Goal: Task Accomplishment & Management: Manage account settings

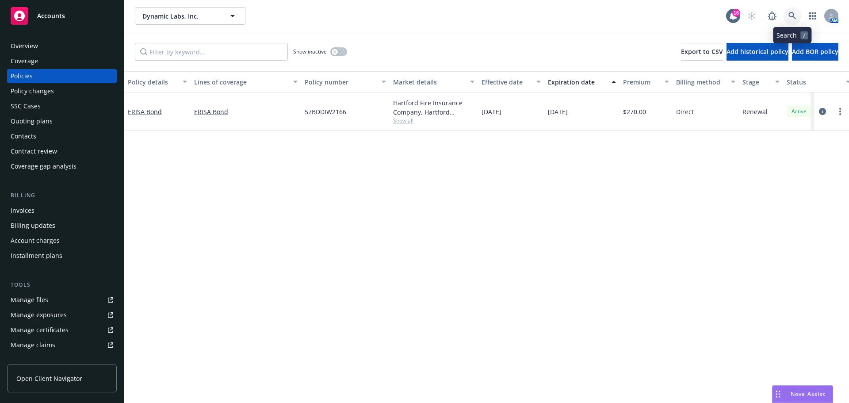
click at [788, 12] on link at bounding box center [793, 16] width 18 height 18
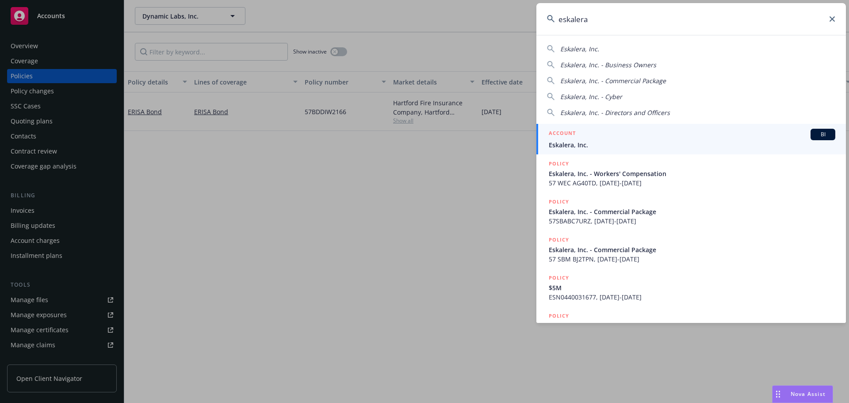
type input "eskalera"
click at [631, 137] on div "ACCOUNT BI" at bounding box center [692, 134] width 287 height 11
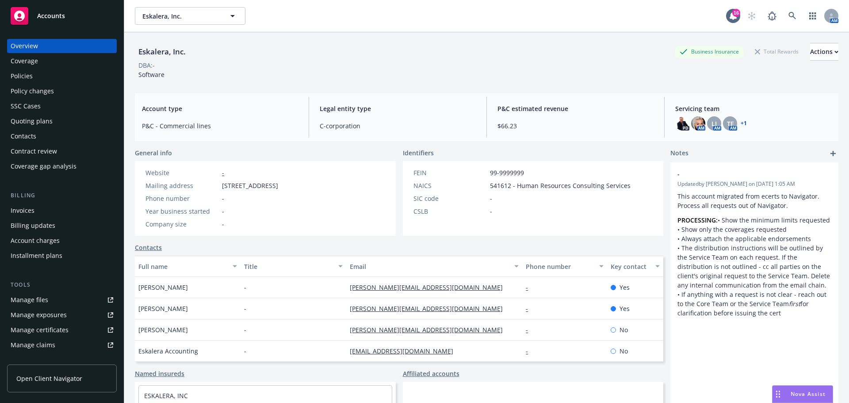
click at [75, 122] on div "Quoting plans" at bounding box center [62, 121] width 103 height 14
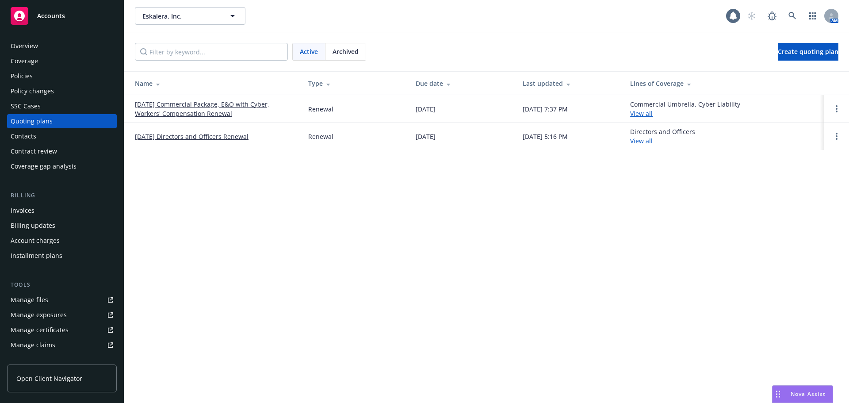
click at [200, 111] on link "[DATE] Commercial Package, E&O with Cyber, Workers' Compensation Renewal" at bounding box center [214, 108] width 159 height 19
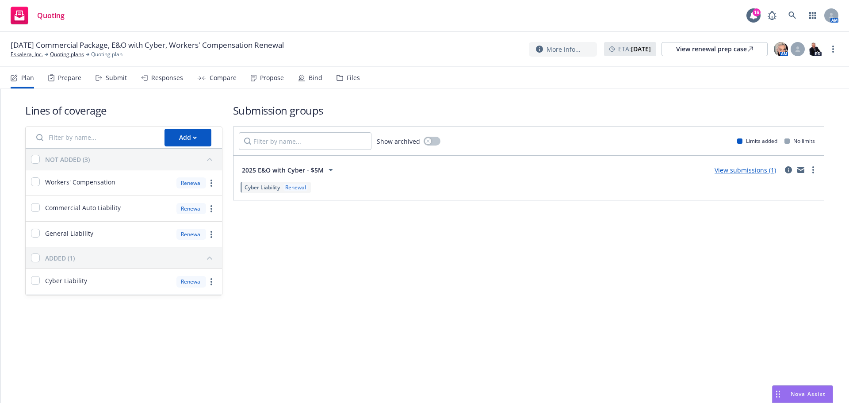
click at [322, 80] on div "Plan Prepare Submit Responses Compare Propose Bind Files" at bounding box center [185, 77] width 349 height 21
click at [316, 81] on div "Bind" at bounding box center [316, 77] width 14 height 7
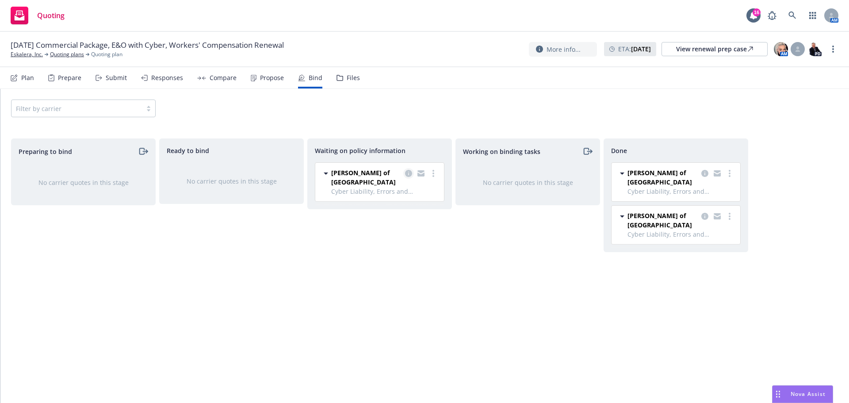
click at [406, 172] on icon "copy logging email" at bounding box center [408, 173] width 7 height 7
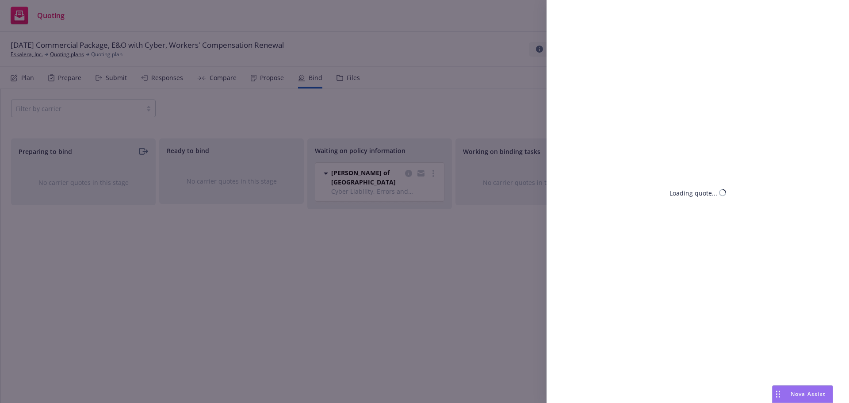
select select "CA"
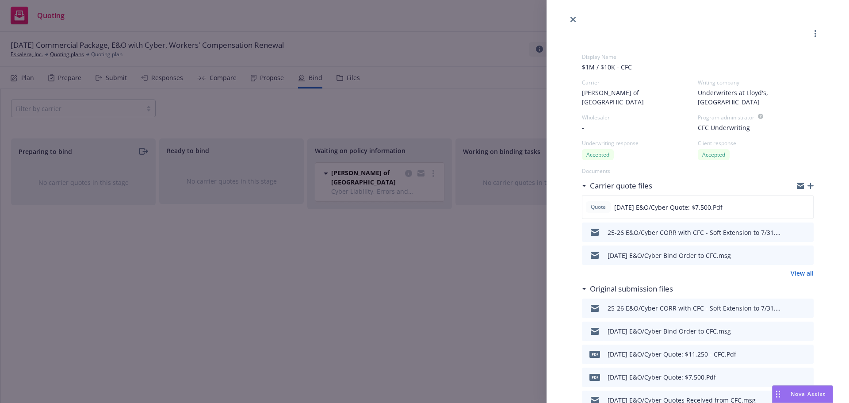
click at [807, 183] on icon "button" at bounding box center [810, 186] width 6 height 6
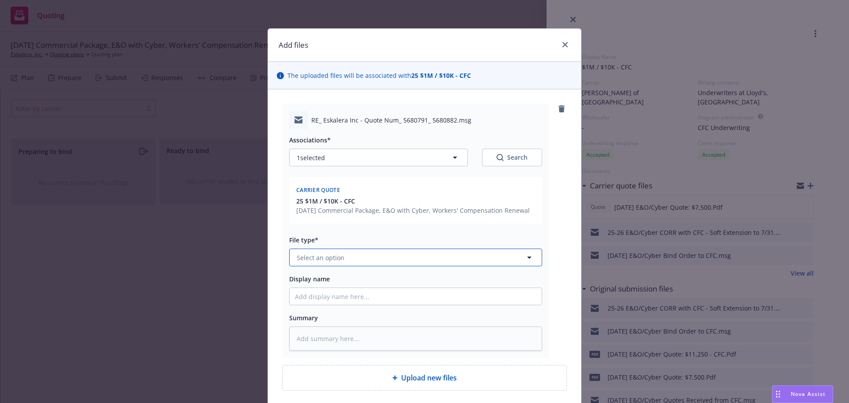
click at [403, 258] on button "Select an option" at bounding box center [415, 258] width 253 height 18
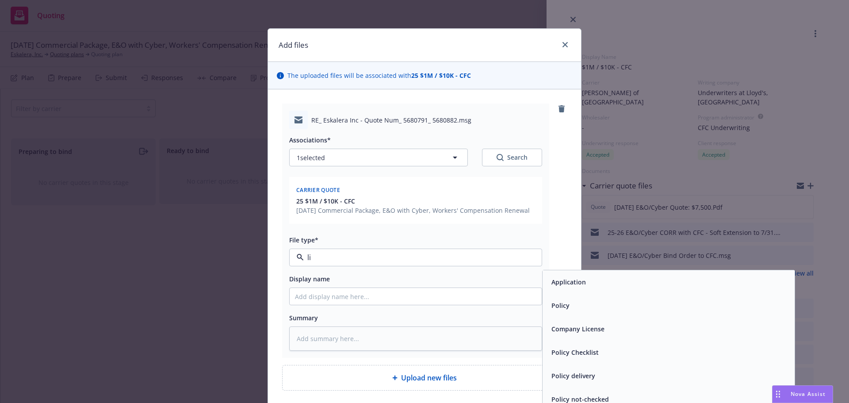
type input "l"
type input "sub"
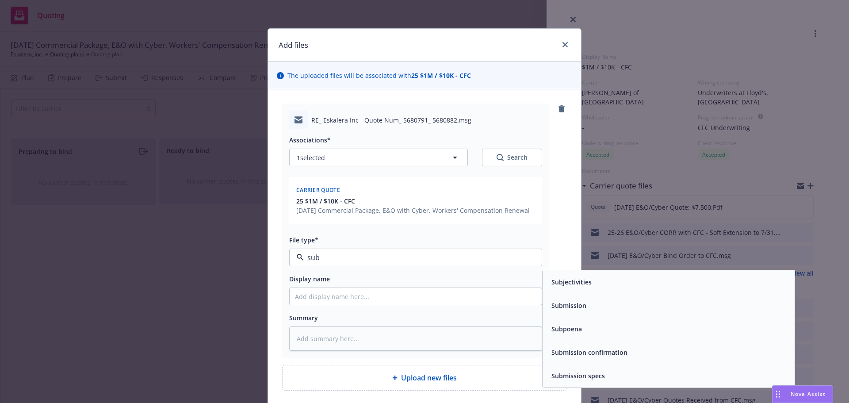
click at [563, 297] on div "Submission" at bounding box center [669, 305] width 252 height 23
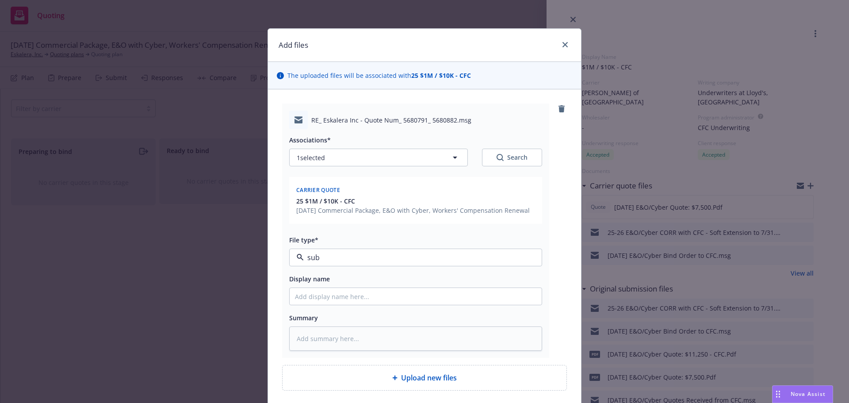
type textarea "x"
type input "Submission"
click at [430, 256] on span "Submission" at bounding box center [399, 257] width 205 height 9
type input "sub"
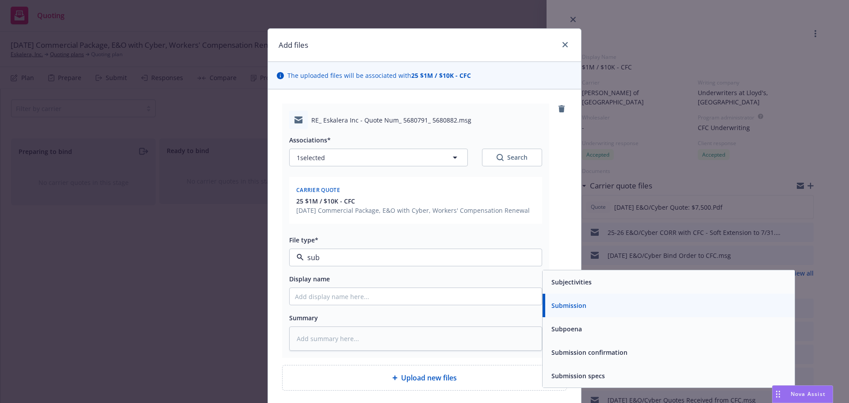
click at [543, 276] on div "Subjectivities" at bounding box center [669, 281] width 252 height 23
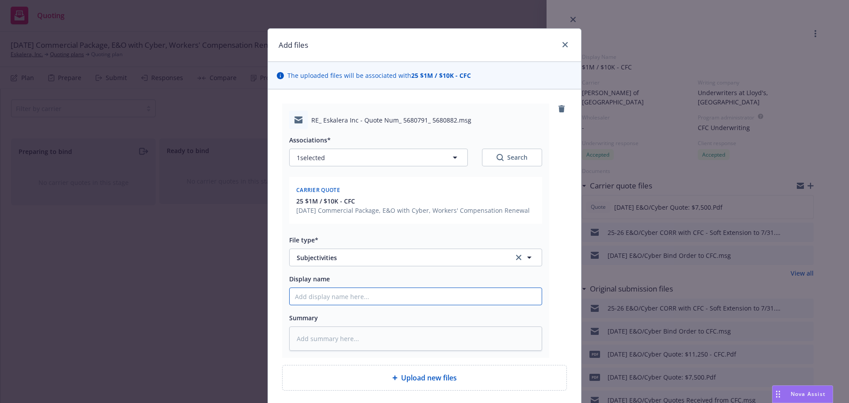
click at [490, 288] on input "Display name" at bounding box center [416, 296] width 252 height 17
click at [489, 293] on input "Display name" at bounding box center [416, 296] width 252 height 17
type textarea "x"
type input "7"
type textarea "x"
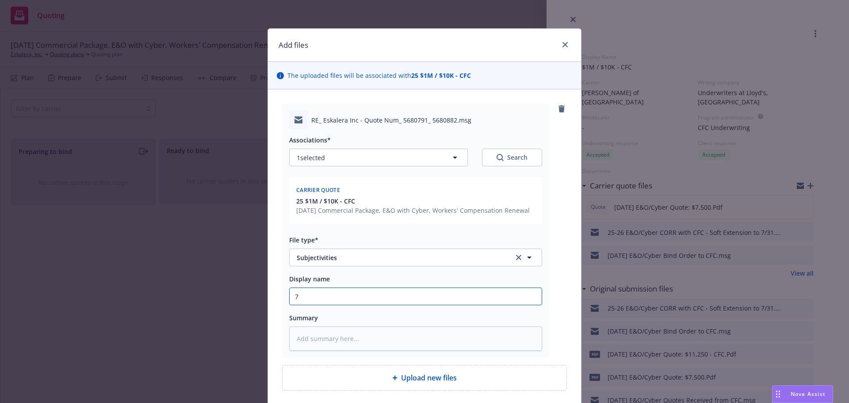
type input "7/"
type textarea "x"
type input "7/2"
type textarea "x"
type input "7/24"
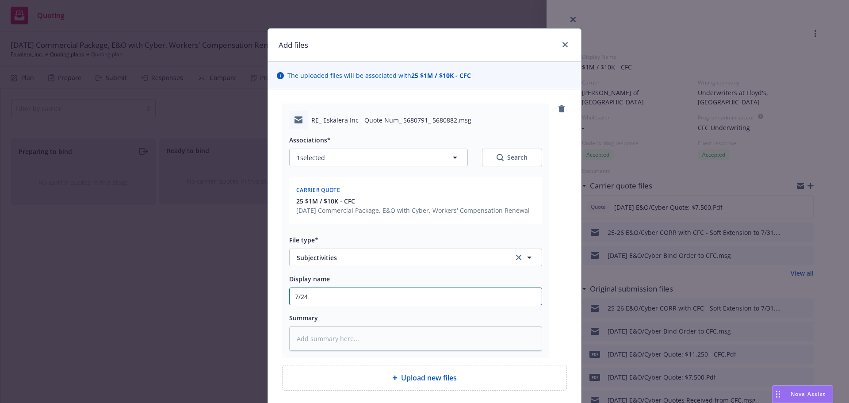
type textarea "x"
type input "7/24/"
type textarea "x"
type input "7/24"
type textarea "x"
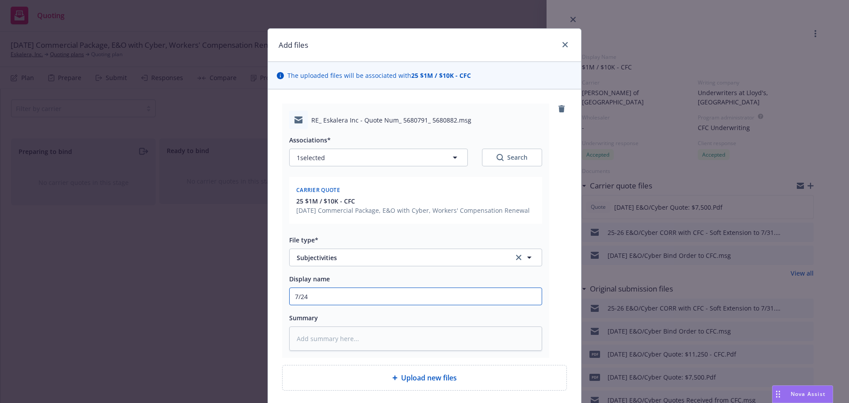
type input "7/2"
type textarea "x"
type input "7/24"
type textarea "x"
type input "7/24/"
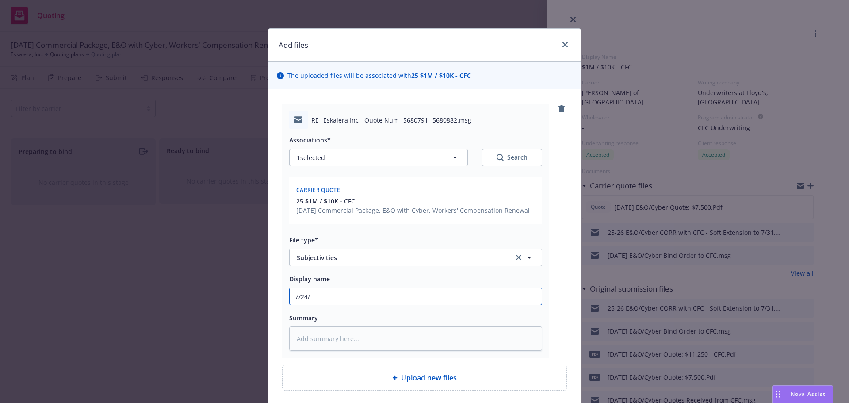
type textarea "x"
type input "7/24/2"
type textarea "x"
type input "[DATE]"
type textarea "x"
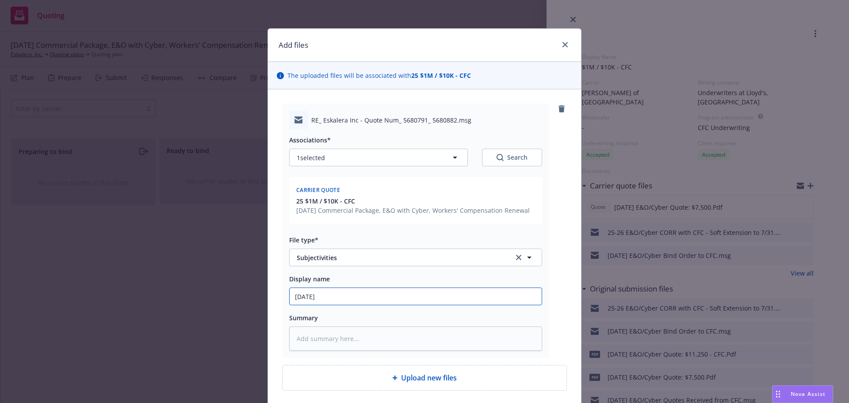
type input "[DATE]"
type textarea "x"
type input "[DATE] E"
type textarea "x"
type input "[DATE] E&"
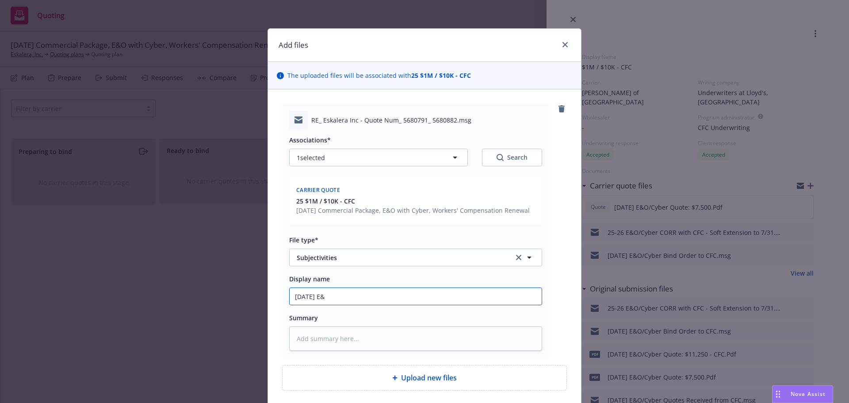
type textarea "x"
type input "[DATE] E&O"
type textarea "x"
type input "[DATE] E&O/"
type textarea "x"
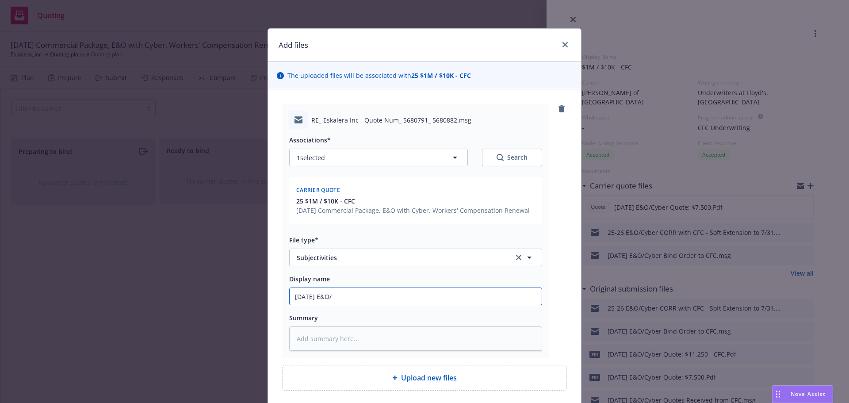
type input "[DATE] E&O/C"
type textarea "x"
type input "[DATE] E&O/Cy"
type textarea "x"
type input "[DATE] E&O/Cyb"
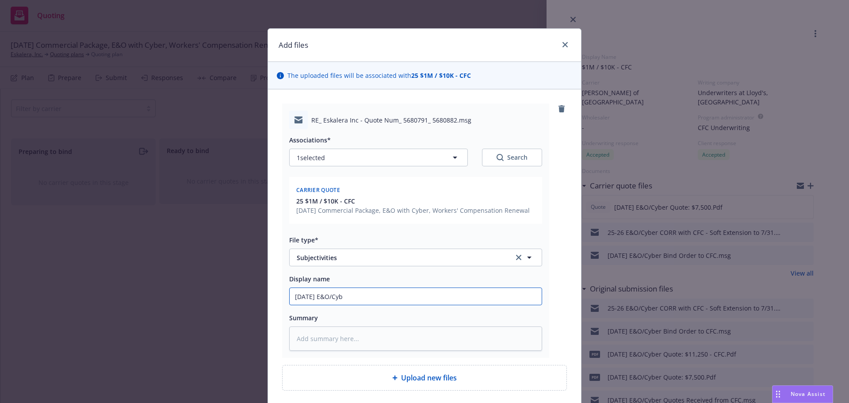
type textarea "x"
type input "[DATE] E&O/Cybe"
type textarea "x"
type input "[DATE] E&O/Cyber"
type textarea "x"
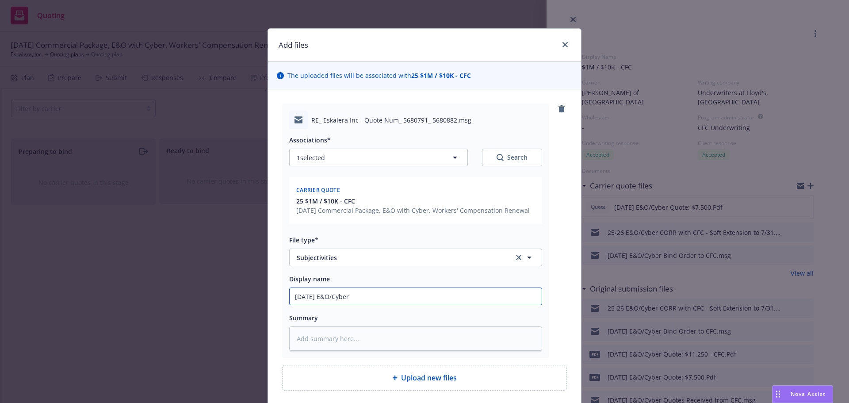
type input "[DATE] E&O/Cyber S"
type textarea "x"
type input "[DATE] E&O/Cyber Su"
type textarea "x"
type input "[DATE] E&O/Cyber Sub"
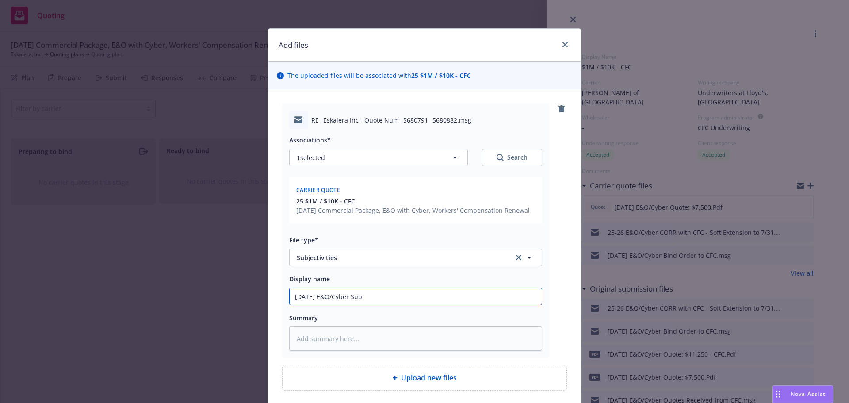
type textarea "x"
type input "[DATE] E&O/Cyber Subj"
type textarea "x"
type input "[DATE] E&O/Cyber Subje"
type textarea "x"
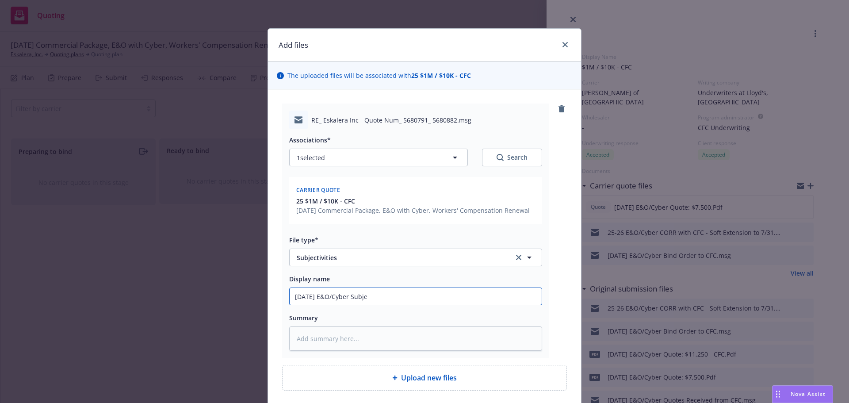
type input "[DATE] E&O/Cyber Subjec"
type textarea "x"
type input "[DATE] E&O/Cyber Subject"
type textarea "x"
type input "[DATE] E&O/Cyber Subjecti"
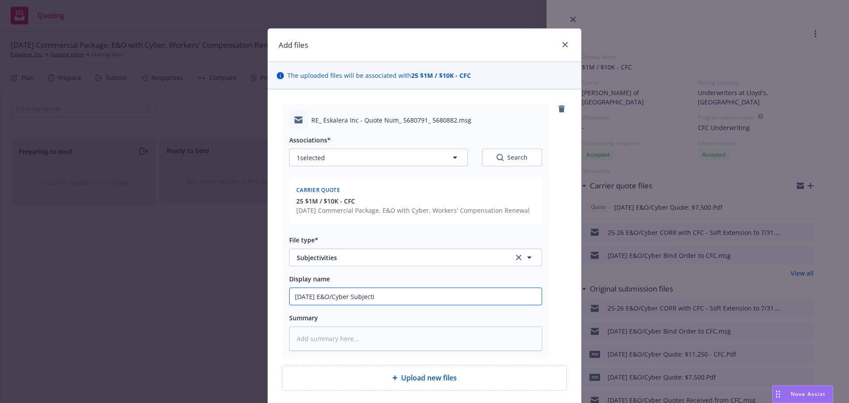
type textarea "x"
type input "[DATE] E&O/Cyber Subjectiv"
type textarea "x"
type input "[DATE] E&O/Cyber Subjectivi"
type textarea "x"
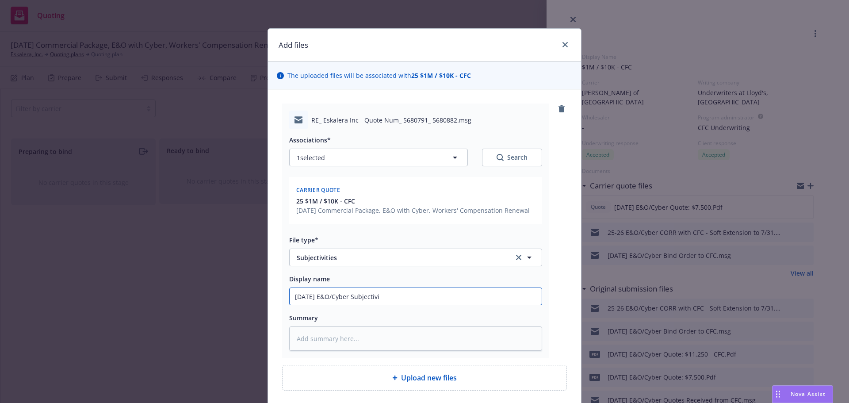
type input "[DATE] E&O/Cyber Subjectivit"
type textarea "x"
type input "[DATE] E&O/Cyber Subjectivity"
type textarea "x"
type input "[DATE] E&O/Cyber Subjectivity"
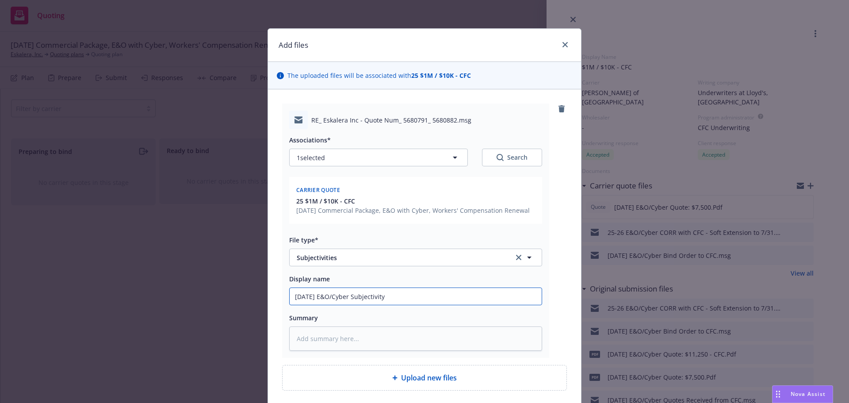
type textarea "x"
type input "[DATE] E&O/Cyber Subjectivity t"
type textarea "x"
type input "[DATE] E&O/Cyber Subjectivity to"
type textarea "x"
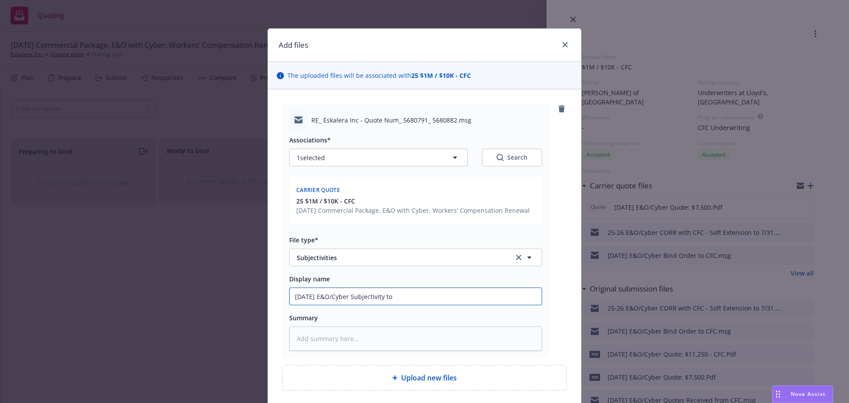
type input "[DATE] E&O/Cyber Subjectivity to"
type textarea "x"
type input "[DATE] E&O/Cyber Subjectivity to C"
type textarea "x"
type input "[DATE] E&O/Cyber Subjectivity to Co"
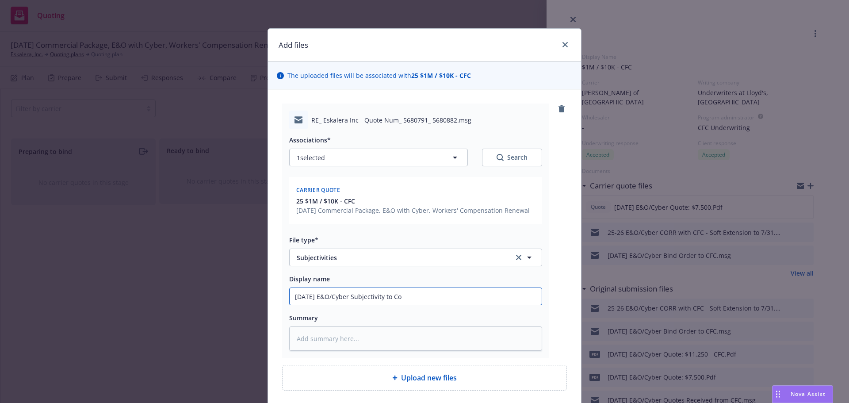
type textarea "x"
type input "[DATE] E&O/Cyber Subjectivity to Coa"
type textarea "x"
type input "[DATE] E&O/Cyber Subjectivity to Coal"
type textarea "x"
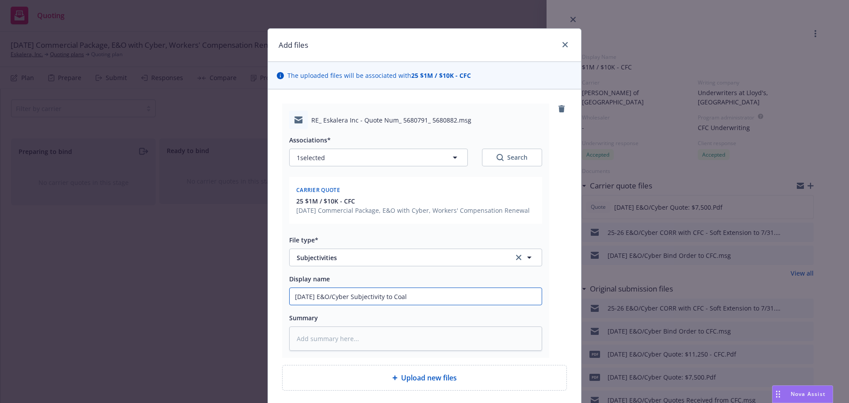
type input "[DATE] E&O/Cyber Subjectivity to Coali"
type textarea "x"
type input "[DATE] E&O/Cyber Subjectivity to Coalit"
type textarea "x"
type input "[DATE] E&O/Cyber Subjectivity to Coalito"
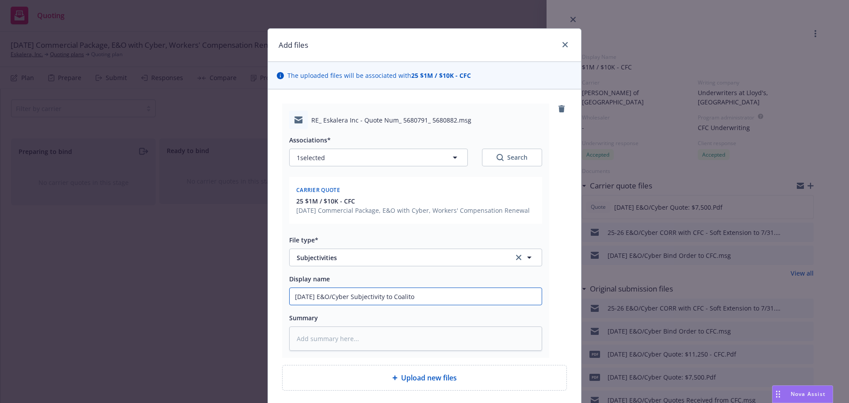
type textarea "x"
type input "[DATE] E&O/Cyber Subjectivity to Coaliton"
type textarea "x"
type input "[DATE] E&O/Cyber Subjectivity to Coalito"
type textarea "x"
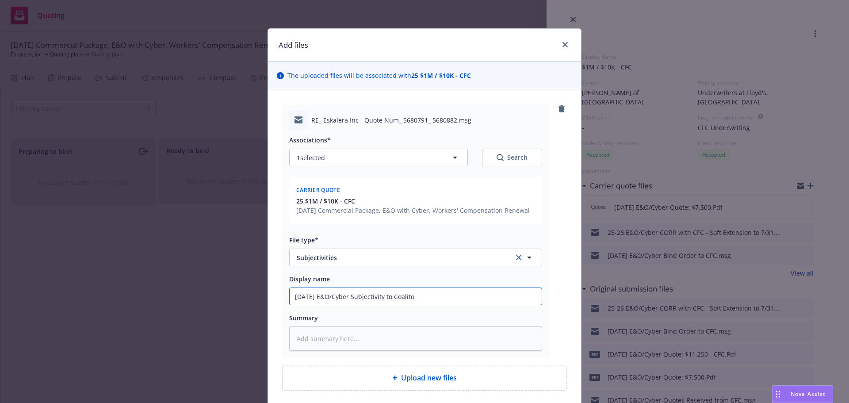
type input "[DATE] E&O/Cyber Subjectivity to Coalit"
type textarea "x"
type input "[DATE] E&O/Cyber Subjectivity to Coali"
type textarea "x"
type input "[DATE] E&O/Cyber Subjectivity to Coal"
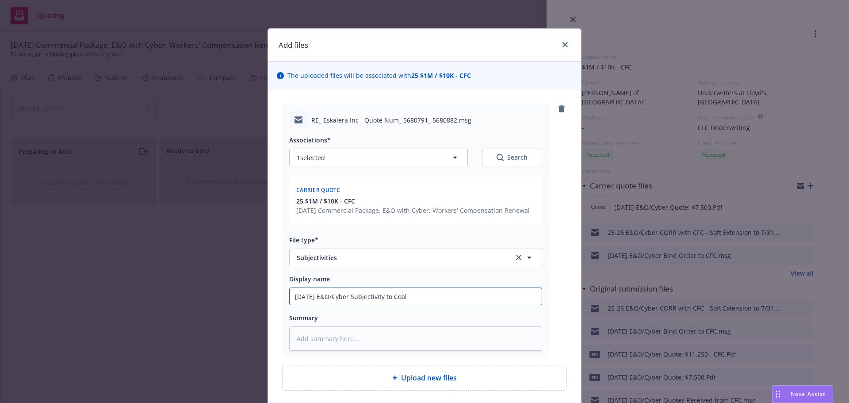
type textarea "x"
type input "[DATE] E&O/Cyber Subjectivity to Coa"
type textarea "x"
type input "[DATE] E&O/Cyber Subjectivity to Co"
type textarea "x"
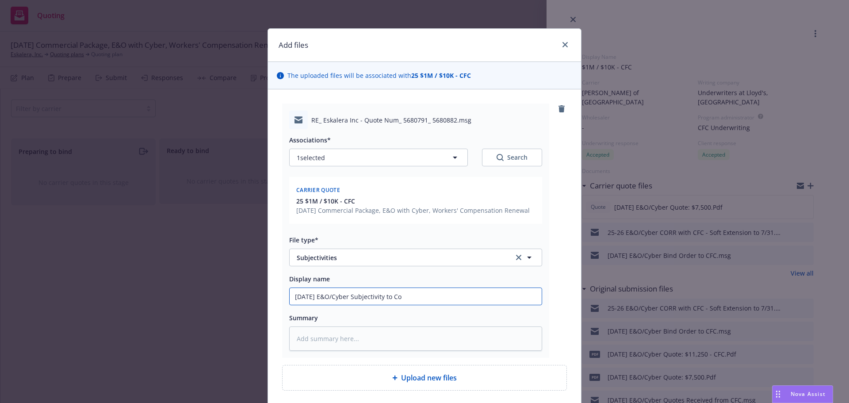
type input "[DATE] E&O/Cyber Subjectivity to C"
type textarea "x"
type input "[DATE] E&O/Cyber Subjectivity to CF"
type textarea "x"
type input "[DATE] E&O/Cyber Subjectivity to CFC"
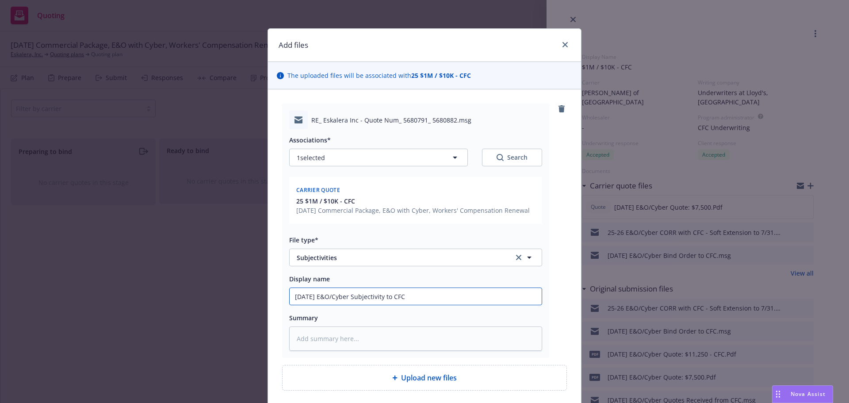
type textarea "x"
type input "[DATE] E&O/Cyber Subjectivity to CFC"
type textarea "x"
type input "[DATE] E&O/Cyber Subjectivity to CFC 0"
type textarea "x"
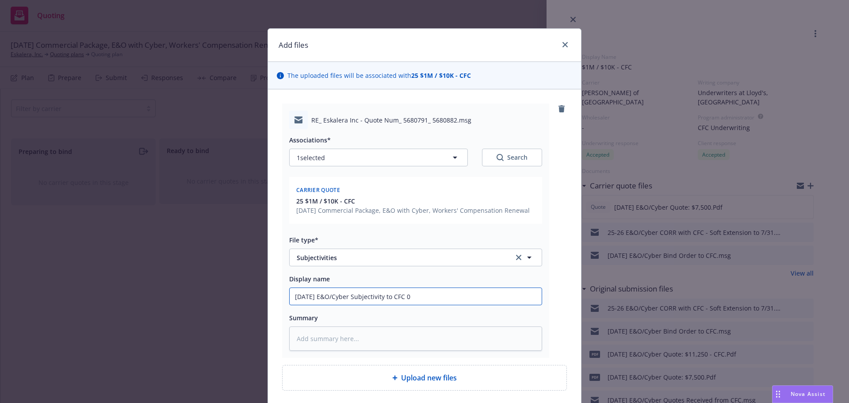
type input "[DATE] E&O/Cyber Subjectivity to CFC 0"
type textarea "x"
type input "[DATE] E&O/Cyber Subjectivity to CFC 0"
type textarea "x"
type input "[DATE] E&O/Cyber Subjectivity to CFC"
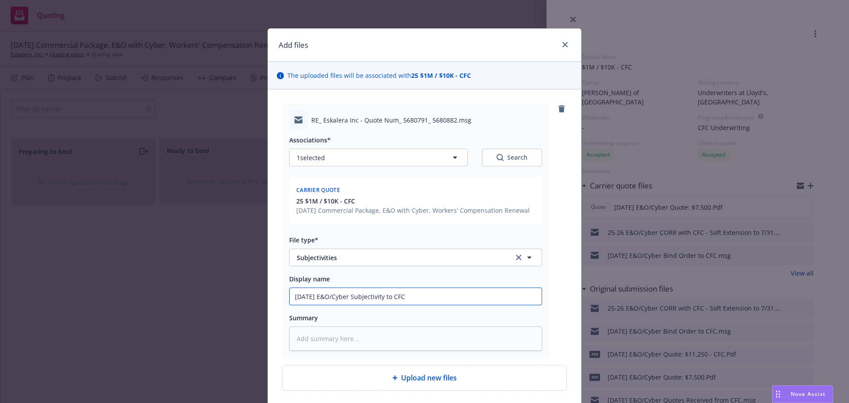
type textarea "x"
type input "[DATE] E&O/Cyber Subjectivity to CFC -"
type textarea "x"
type input "[DATE] E&O/Cyber Subjectivity to CFC -"
click at [427, 301] on input "[DATE] E&O/Cyber Subjectivity to CFC -" at bounding box center [416, 296] width 252 height 17
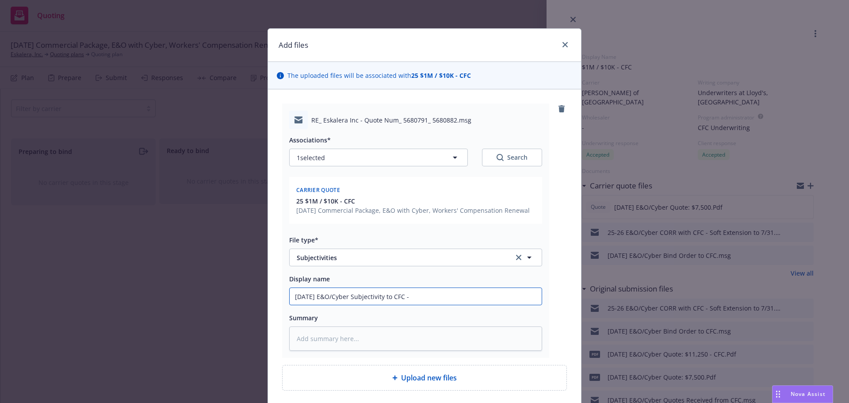
type textarea "x"
type input "[DATE] E&O/Cyber Subjectivity to CFC - S"
type textarea "x"
type input "[DATE] E&O/Cyber Subjectivity to CFC - SL"
type textarea "x"
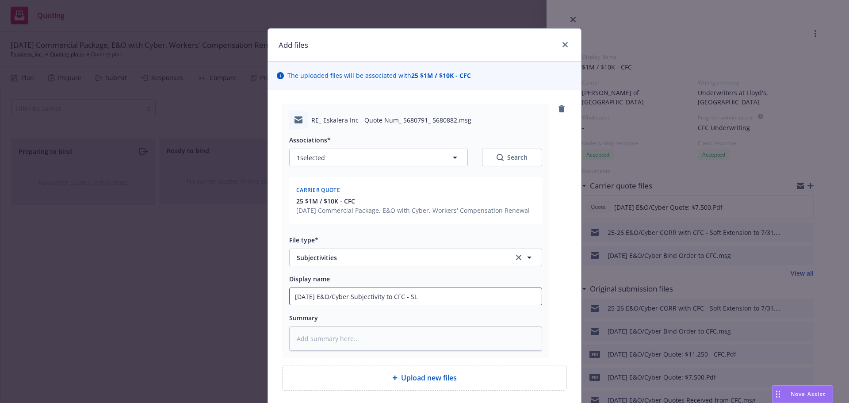
type input "[DATE] E&O/Cyber Subjectivity to CFC - SL I"
type textarea "x"
type input "[DATE] E&O/Cyber Subjectivity to CFC - SL In"
type textarea "x"
type input "[DATE] E&O/Cyber Subjectivity to CFC - SL Inf"
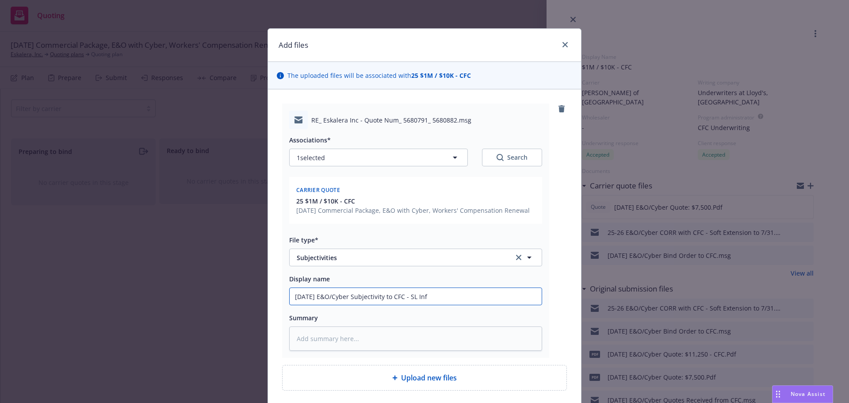
type textarea "x"
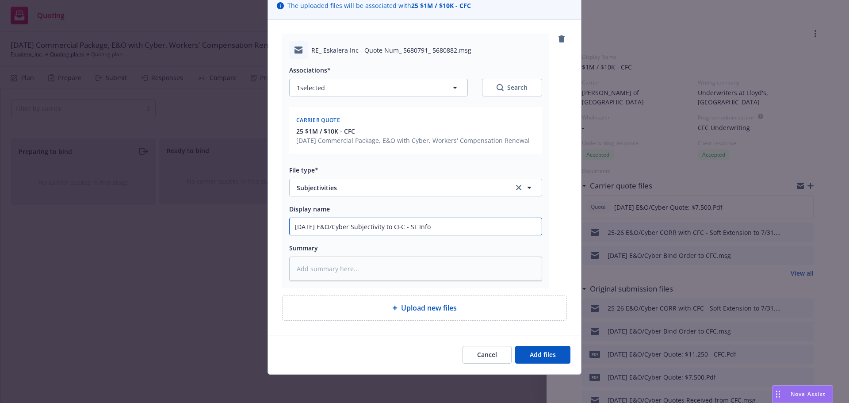
type input "[DATE] E&O/Cyber Subjectivity to CFC - SL Info"
click at [536, 366] on div "Cancel Add files" at bounding box center [424, 354] width 313 height 39
click at [538, 359] on button "Add files" at bounding box center [542, 355] width 55 height 18
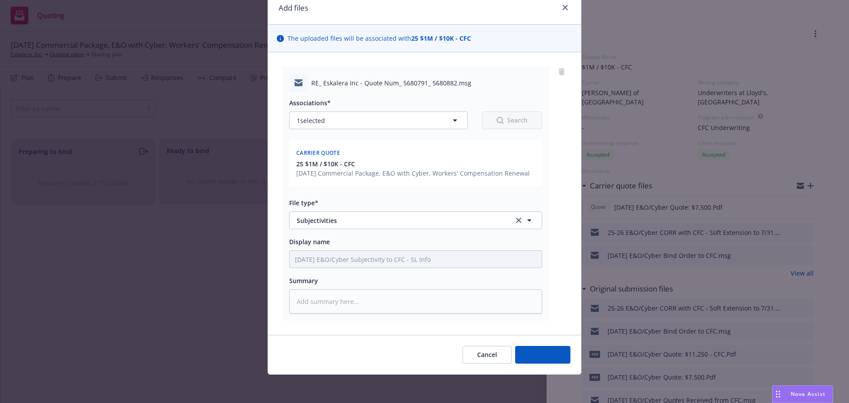
scroll to position [37, 0]
type textarea "x"
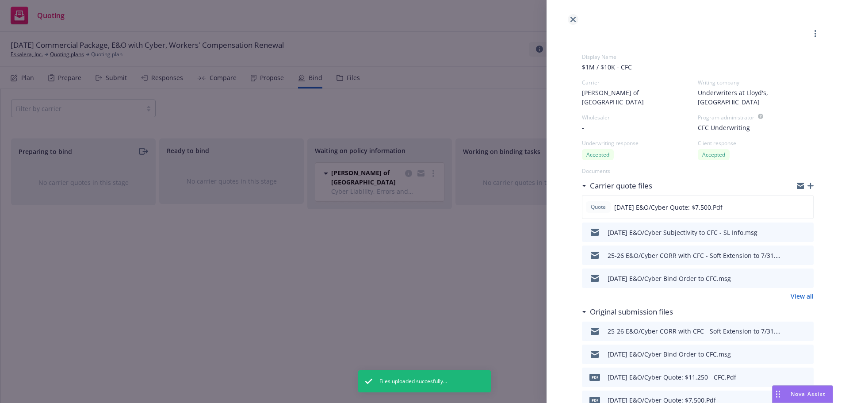
click at [573, 22] on link "close" at bounding box center [573, 19] width 11 height 11
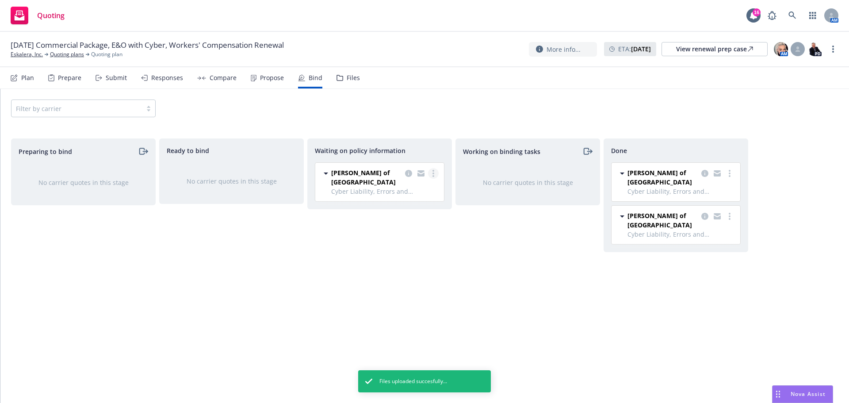
click at [434, 173] on circle "more" at bounding box center [433, 173] width 2 height 2
click at [408, 193] on span "Create policies" at bounding box center [390, 191] width 65 height 8
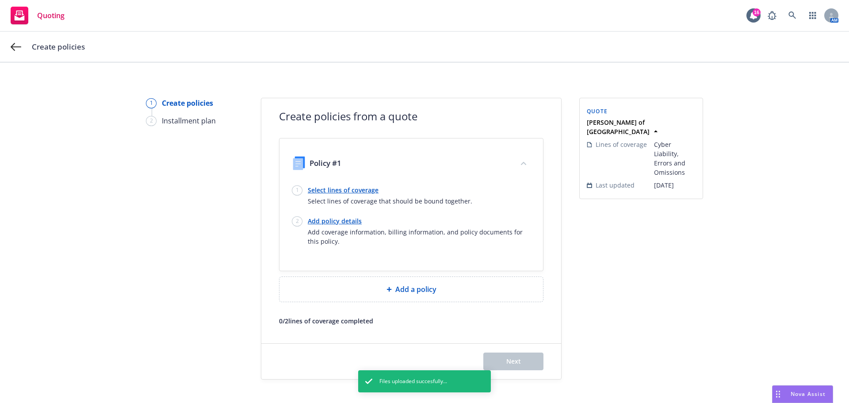
click at [346, 191] on link "Select lines of coverage" at bounding box center [390, 189] width 164 height 9
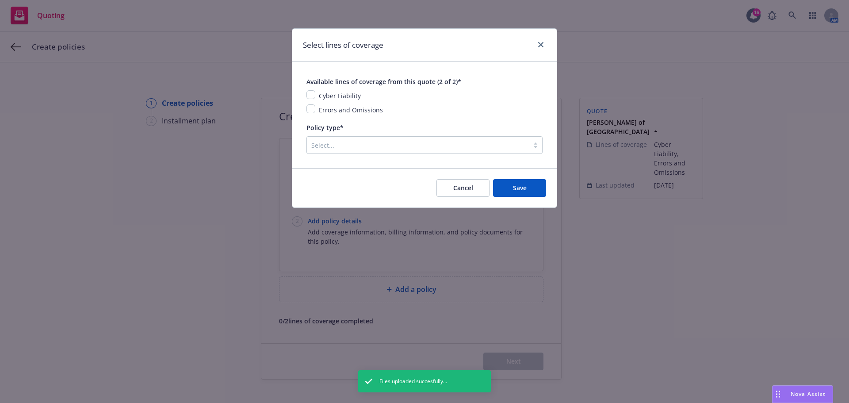
click at [316, 97] on div "Cyber Liability" at bounding box center [338, 95] width 47 height 11
click at [311, 91] on input "checkbox" at bounding box center [310, 94] width 9 height 9
checkbox input "true"
click at [308, 110] on input "checkbox" at bounding box center [310, 108] width 9 height 9
checkbox input "true"
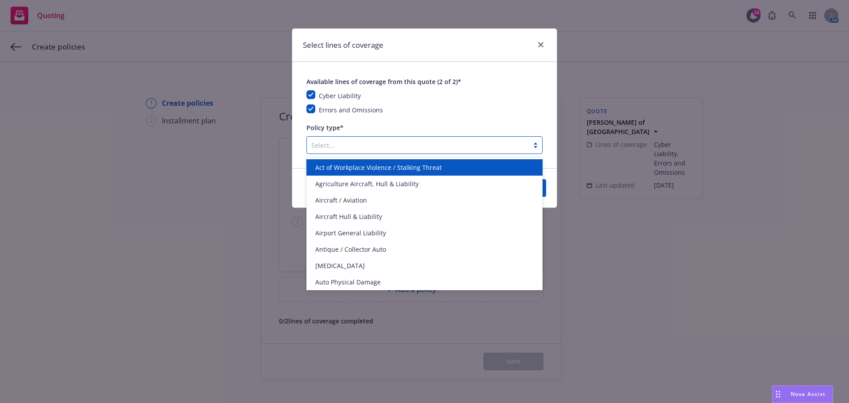
click at [317, 137] on div "Select..." at bounding box center [424, 145] width 236 height 18
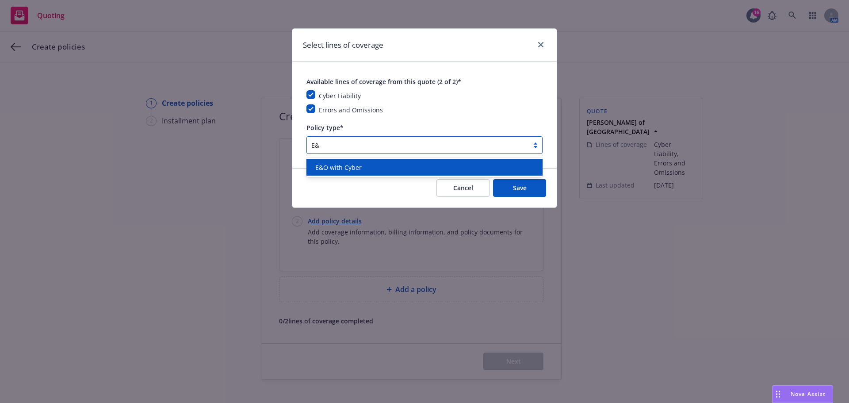
type input "E&O"
click at [335, 166] on span "E&O with Cyber" at bounding box center [338, 167] width 46 height 9
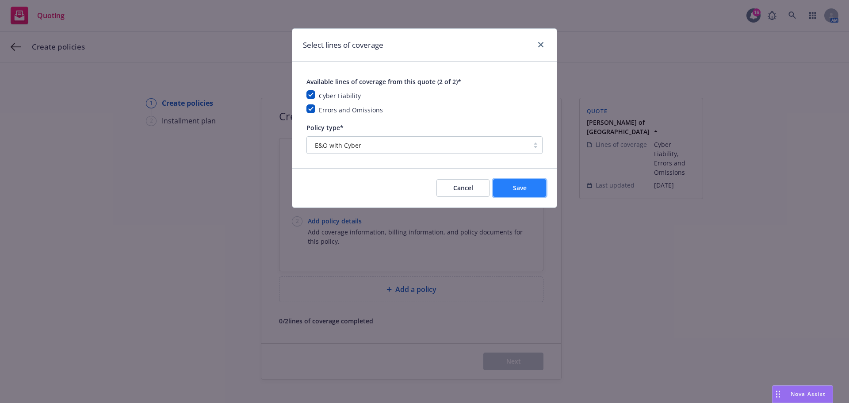
click at [513, 190] on span "Save" at bounding box center [520, 188] width 14 height 8
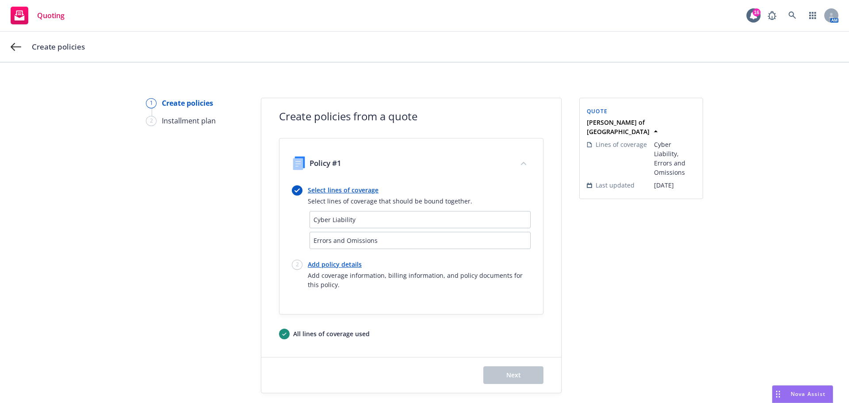
click at [328, 261] on link "Add policy details" at bounding box center [419, 264] width 223 height 9
select select "12"
select select "CA"
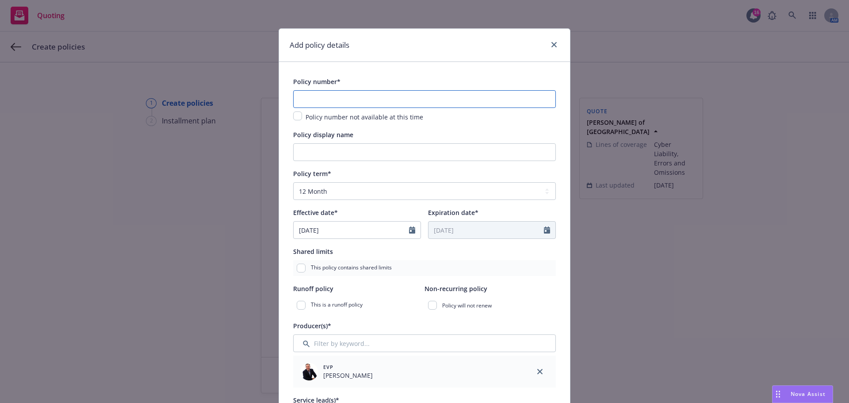
click at [387, 94] on input "text" at bounding box center [424, 99] width 263 height 18
paste input "ESO0540450121"
type input "ESO0540450121"
click at [401, 153] on input "Policy display name" at bounding box center [424, 152] width 263 height 18
click at [331, 151] on input "$" at bounding box center [424, 152] width 263 height 18
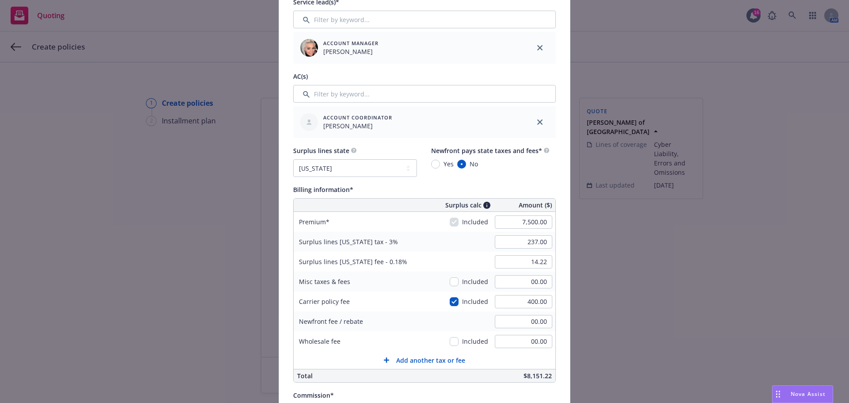
scroll to position [442, 0]
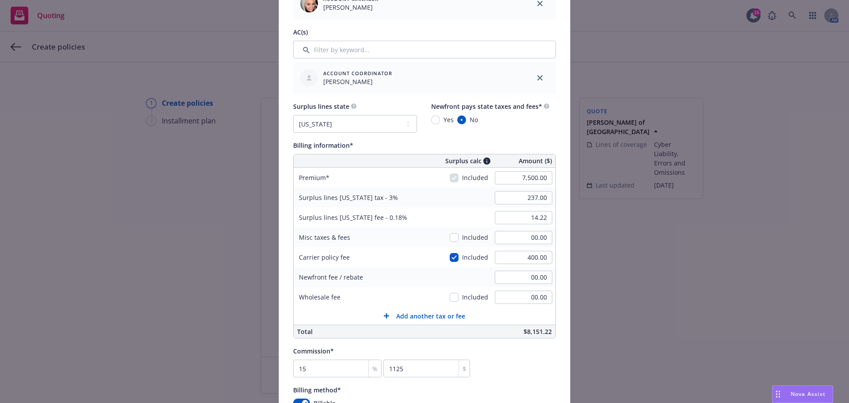
type input "$1M / $10K"
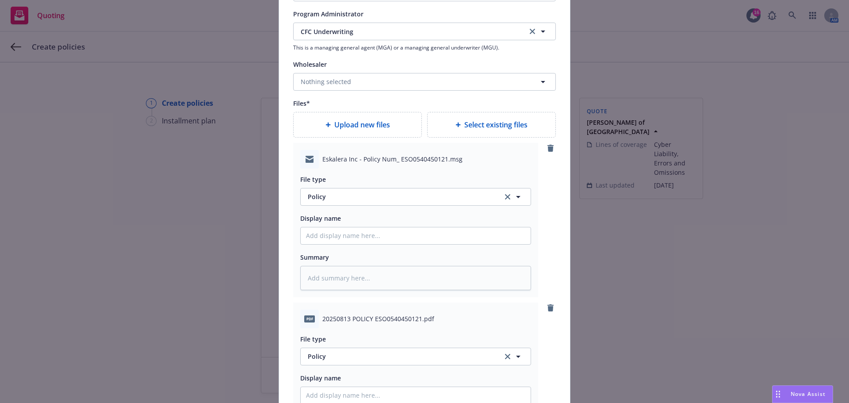
scroll to position [1063, 0]
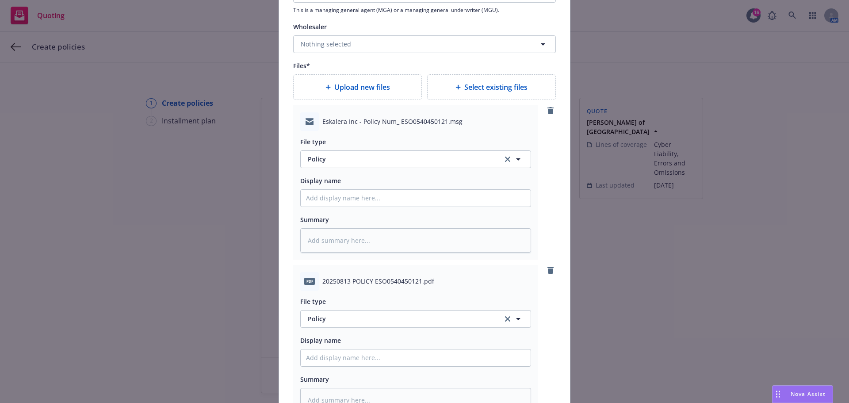
type textarea "x"
click at [381, 160] on span "Policy" at bounding box center [400, 158] width 185 height 9
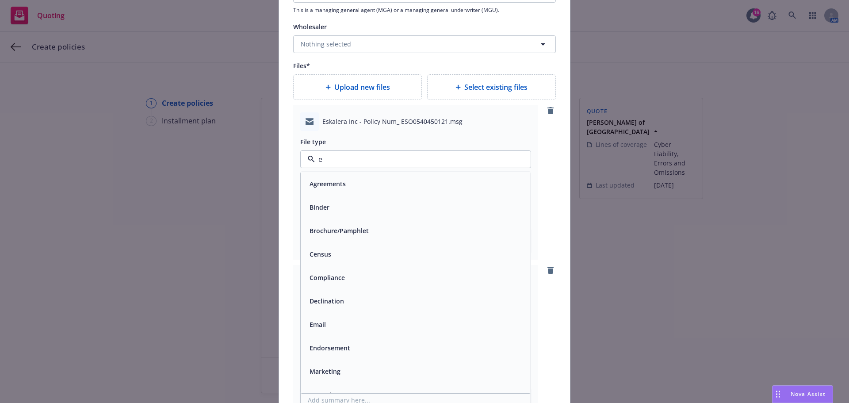
type input "em"
click at [361, 201] on div "Email" at bounding box center [415, 207] width 219 height 13
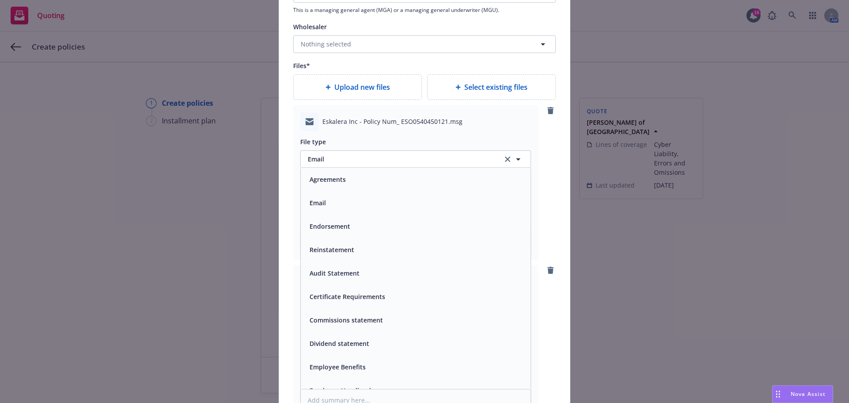
click at [359, 200] on input "Policy display name" at bounding box center [416, 198] width 230 height 17
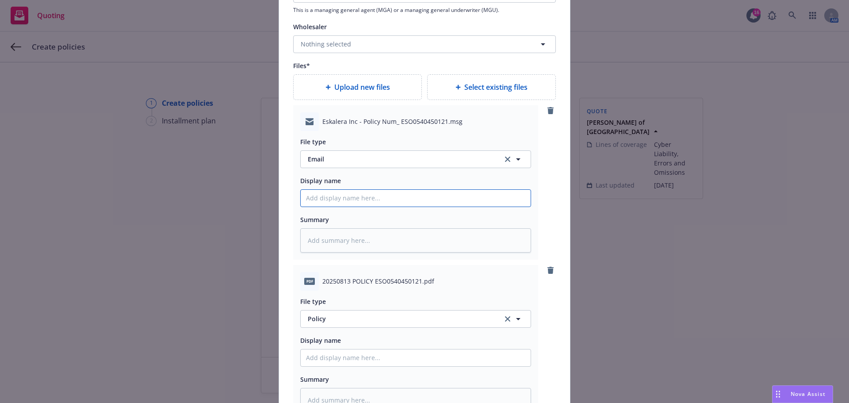
type textarea "x"
type input "2"
type textarea "x"
type input "25"
type textarea "x"
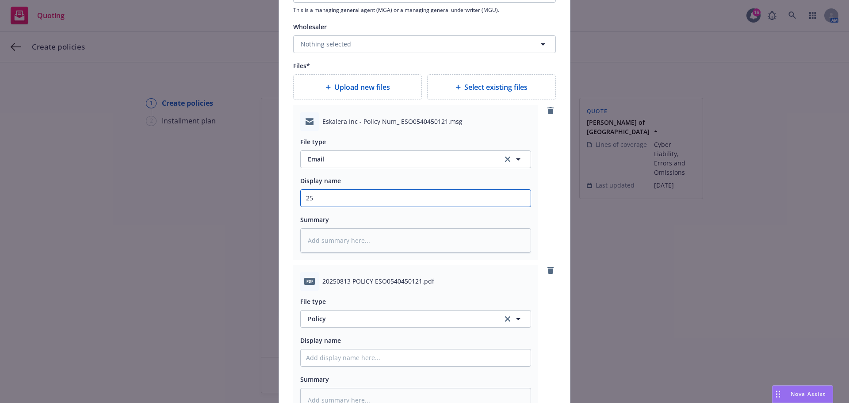
type input "25-"
type textarea "x"
type input "25-2"
type textarea "x"
type input "25-26"
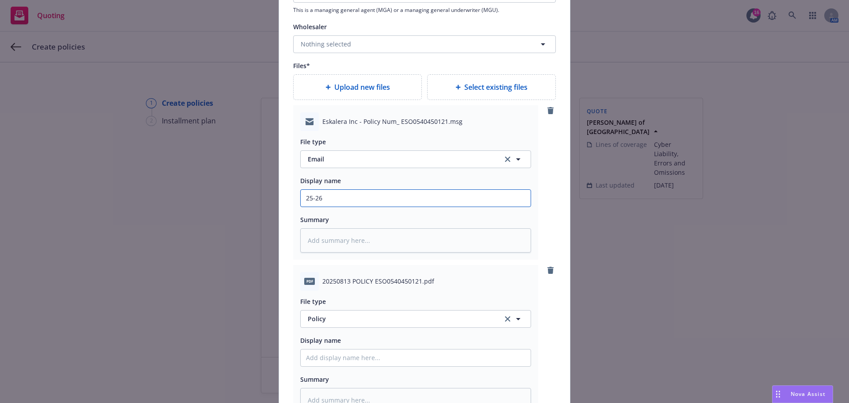
type textarea "x"
type input "25-26"
type textarea "x"
type input "25-26 E"
type textarea "x"
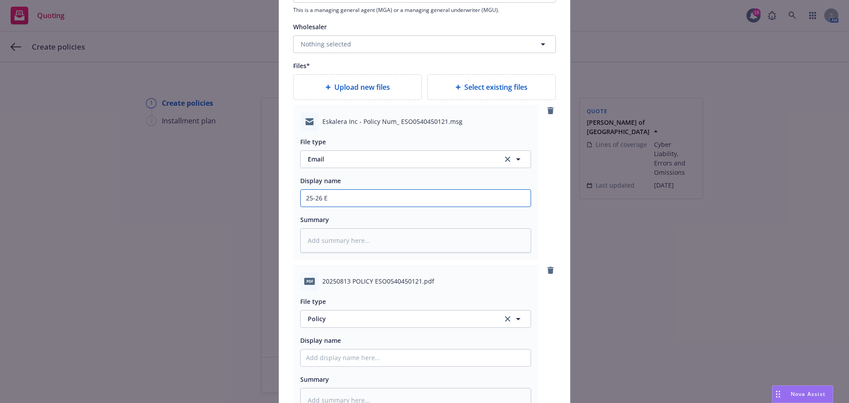
type input "25-26 E&"
type textarea "x"
type input "25-26 E&O"
type textarea "x"
type input "25-26 E&OC"
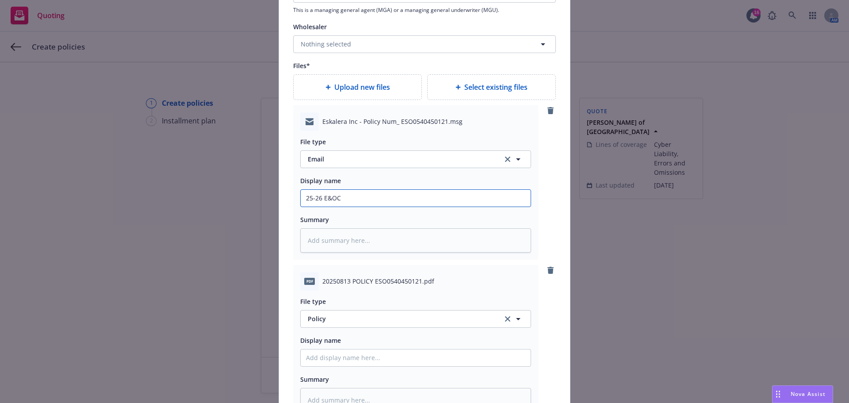
type textarea "x"
type input "25-26 E&OCy"
type textarea "x"
type input "25-26 E&OC"
type textarea "x"
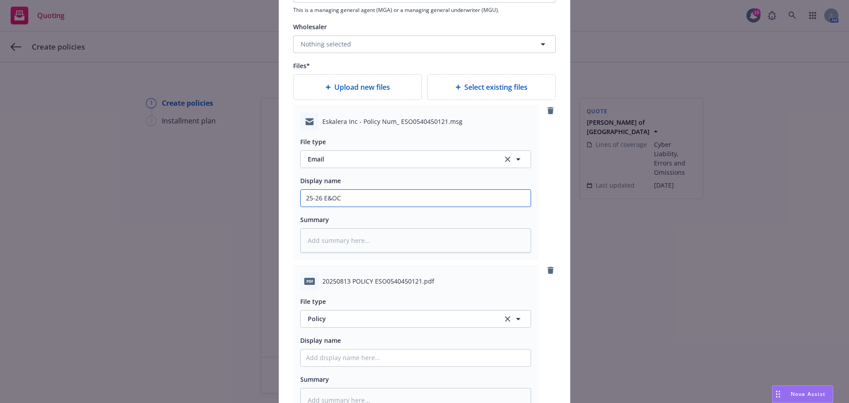
type input "25-26 E&O"
type textarea "x"
type input "25-26 E&O/"
type textarea "x"
type input "25-26 E&O/C"
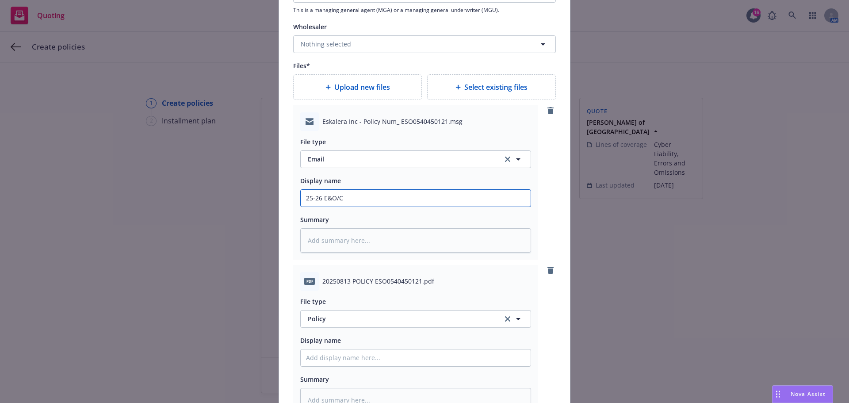
type textarea "x"
type input "25-26 E&O/Cy"
type textarea "x"
type input "25-26 E&O/Cyb"
type textarea "x"
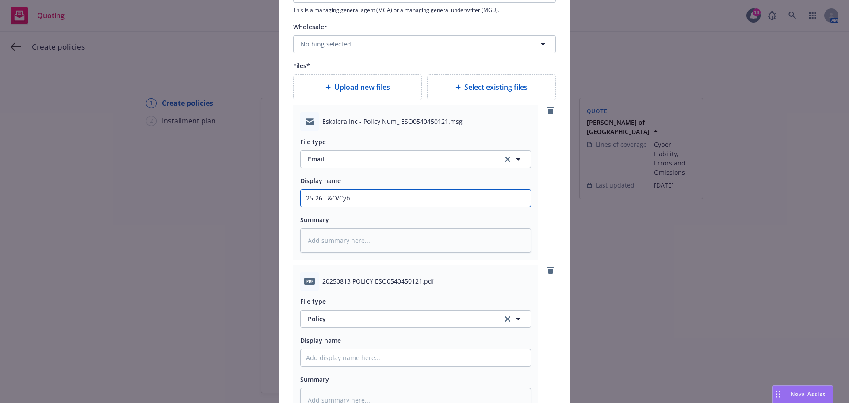
type input "25-26 E&O/Cybe"
type textarea "x"
type input "25-26 E&O/Cyber"
type textarea "x"
type input "25-26 E&O/Cyber P"
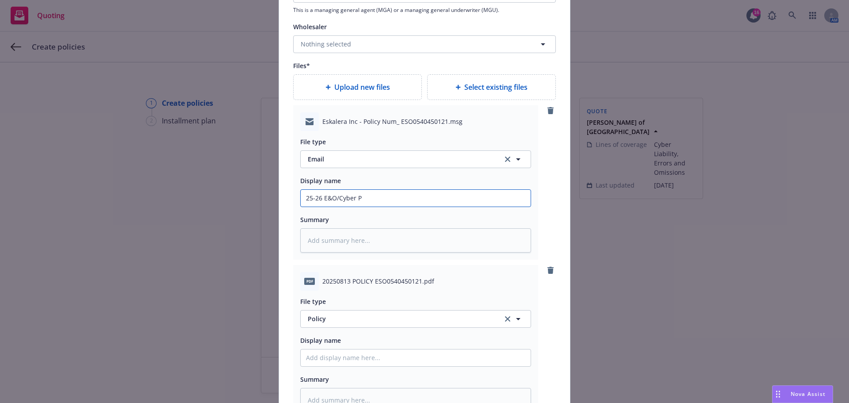
type textarea "x"
type input "25-26 E&O/Cyber Po"
type textarea "x"
type input "25-26 E&O/Cyber Pol"
type textarea "x"
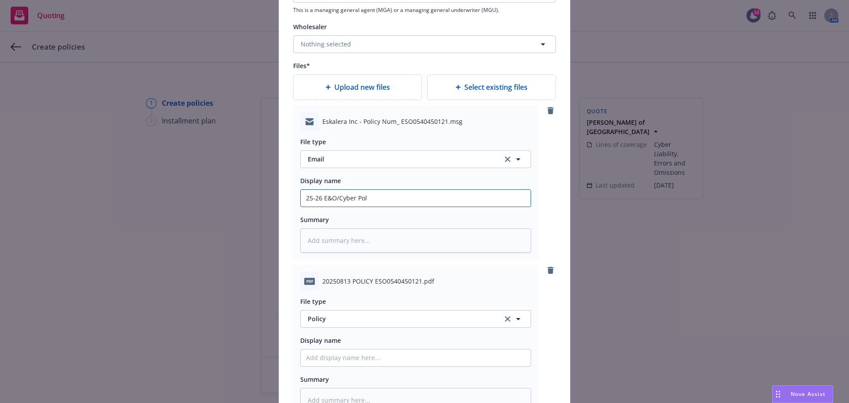
type input "25-26 E&O/Cyber Polo"
type textarea "x"
type input "25-26 E&O/Cyber Poloi"
type textarea "x"
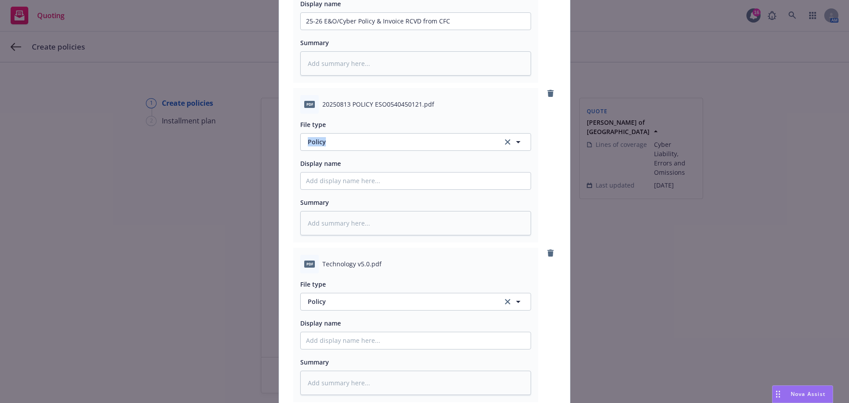
click at [333, 131] on div "File type Policy Policy" at bounding box center [415, 135] width 231 height 32
click at [327, 30] on input "Policy display name" at bounding box center [416, 21] width 230 height 17
click at [328, 308] on button "Policy" at bounding box center [415, 302] width 231 height 18
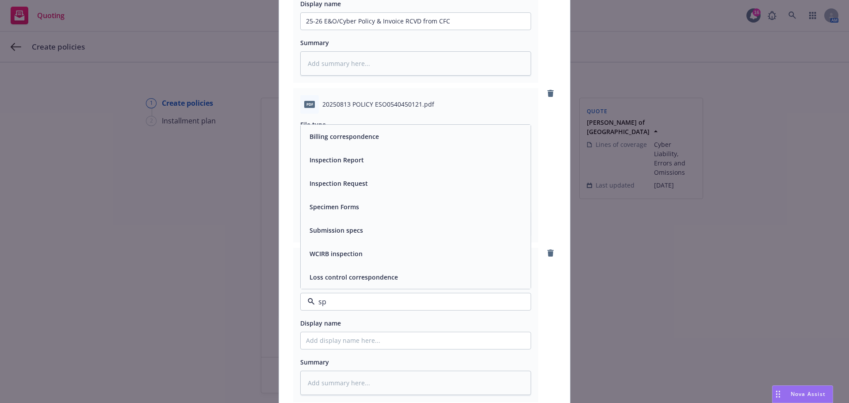
click at [340, 211] on div "Specimen Forms" at bounding box center [333, 206] width 55 height 13
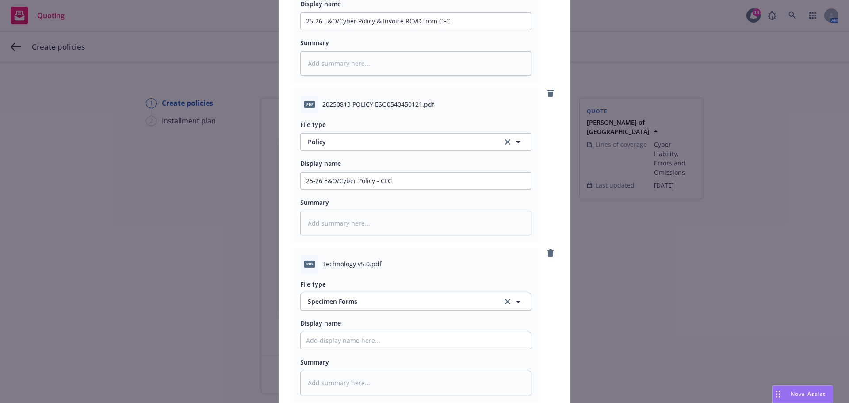
click at [327, 330] on div "Display name" at bounding box center [415, 333] width 231 height 32
click at [325, 30] on input "Policy display name" at bounding box center [416, 21] width 230 height 17
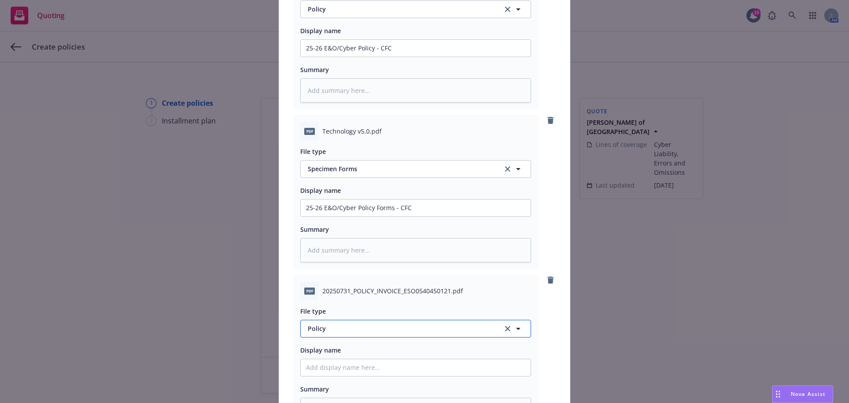
click at [366, 323] on button "Policy" at bounding box center [415, 329] width 231 height 18
click at [352, 300] on span "Invoice - Third Party" at bounding box center [340, 303] width 61 height 9
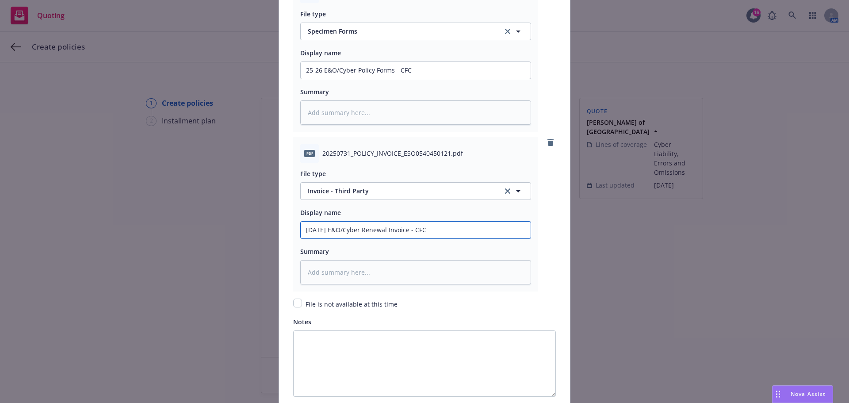
scroll to position [1586, 0]
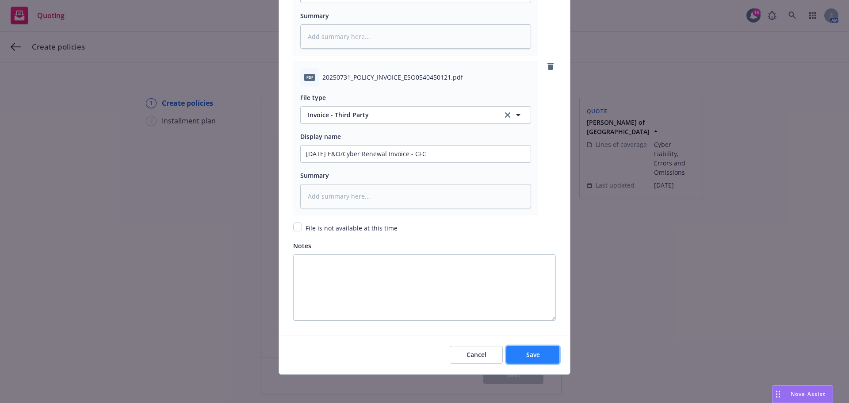
click at [548, 353] on button "Save" at bounding box center [532, 355] width 53 height 18
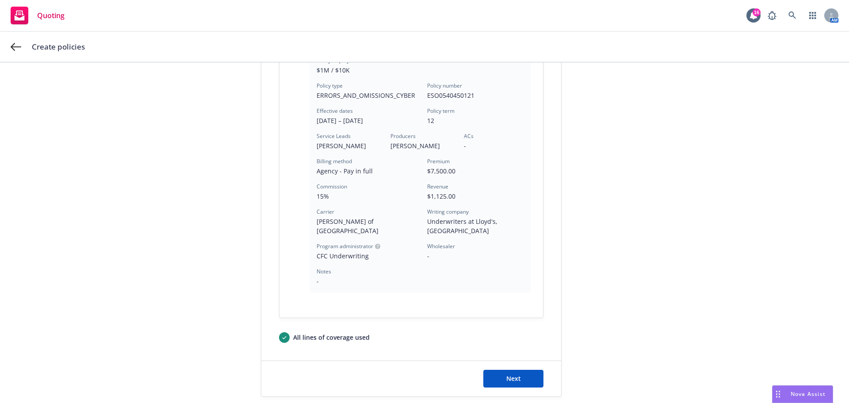
scroll to position [265, 0]
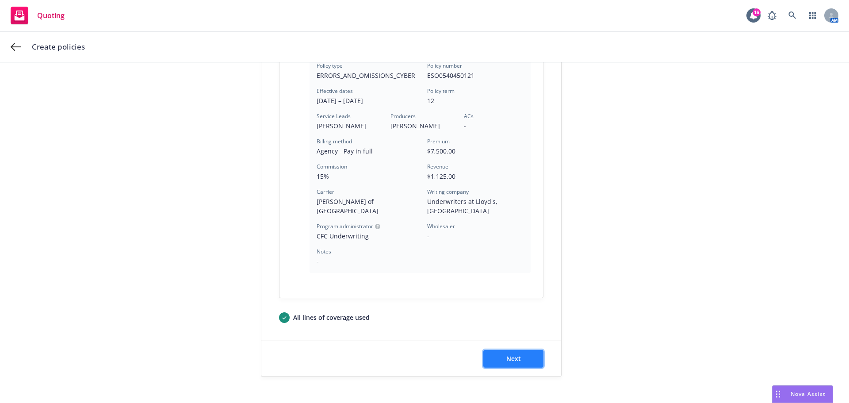
click at [516, 354] on span "Next" at bounding box center [513, 358] width 15 height 8
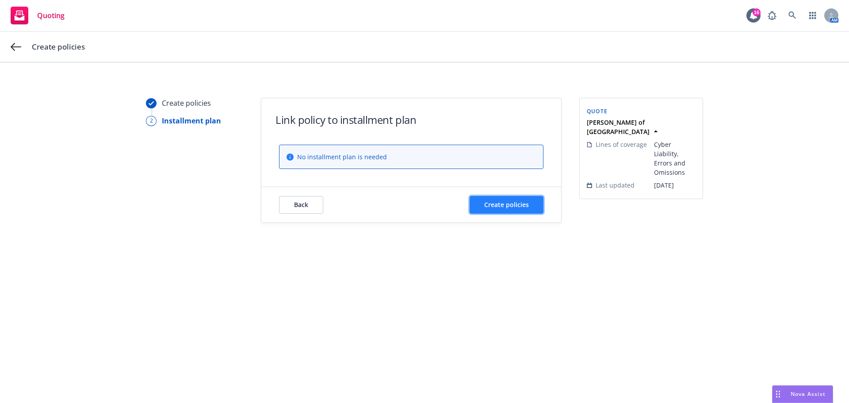
click at [520, 205] on span "Create policies" at bounding box center [506, 204] width 45 height 8
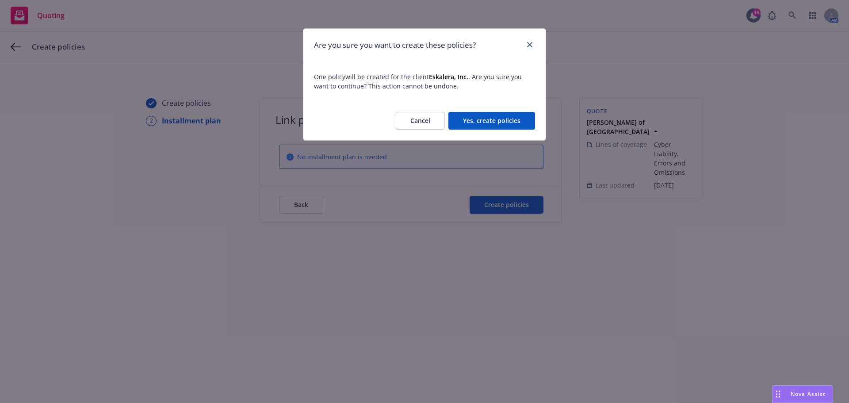
click at [516, 114] on button "Yes, create policies" at bounding box center [491, 121] width 87 height 18
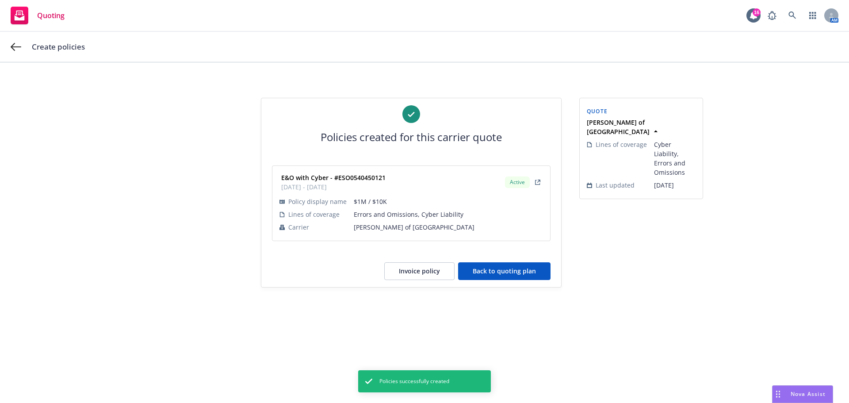
click at [497, 273] on button "Back to quoting plan" at bounding box center [504, 271] width 92 height 18
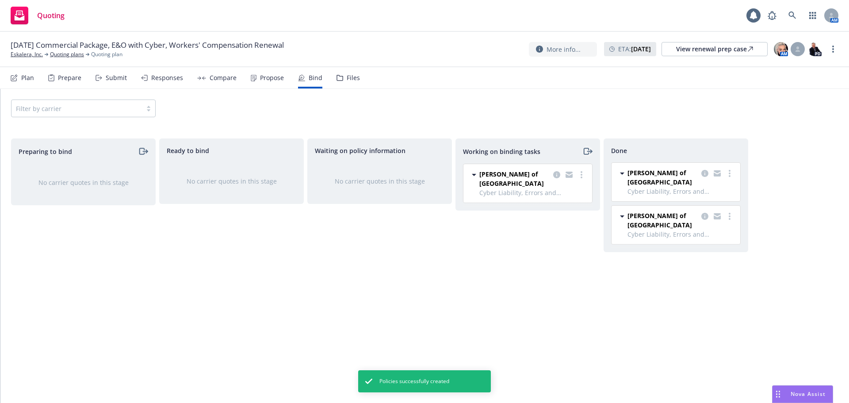
click at [585, 151] on icon "moveRight" at bounding box center [587, 151] width 10 height 11
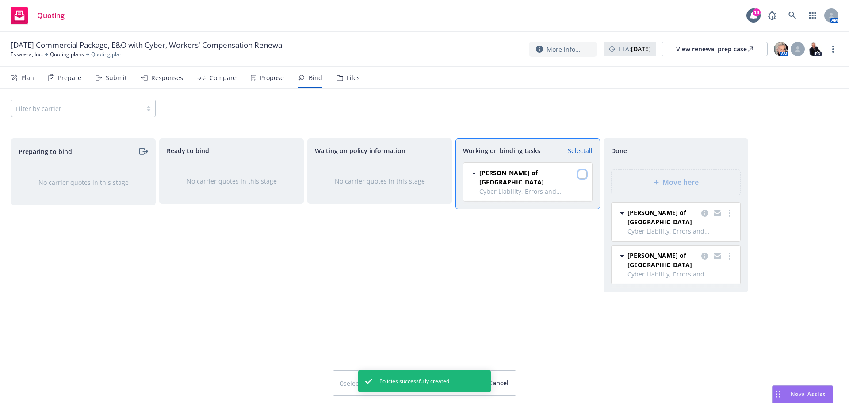
click at [578, 176] on input "checkbox" at bounding box center [582, 174] width 9 height 9
click at [690, 178] on span "Move here" at bounding box center [680, 182] width 36 height 11
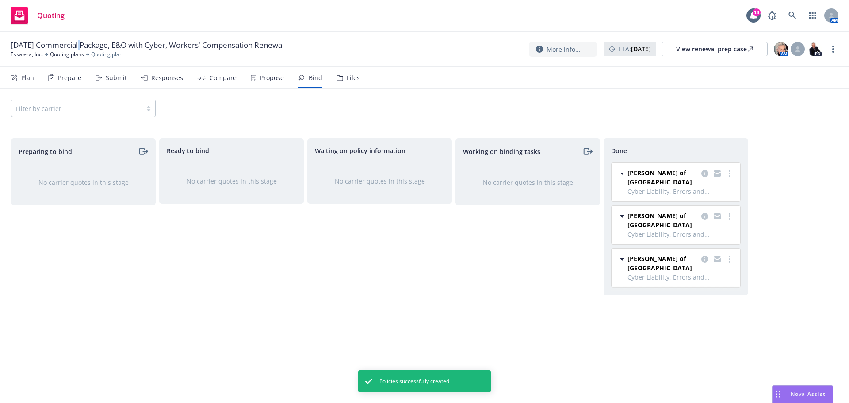
click at [82, 48] on span "[DATE] Commercial Package, E&O with Cyber, Workers' Compensation Renewal" at bounding box center [147, 45] width 273 height 11
click at [72, 54] on link "Quoting plans" at bounding box center [67, 54] width 34 height 8
